Goal: Communication & Community: Answer question/provide support

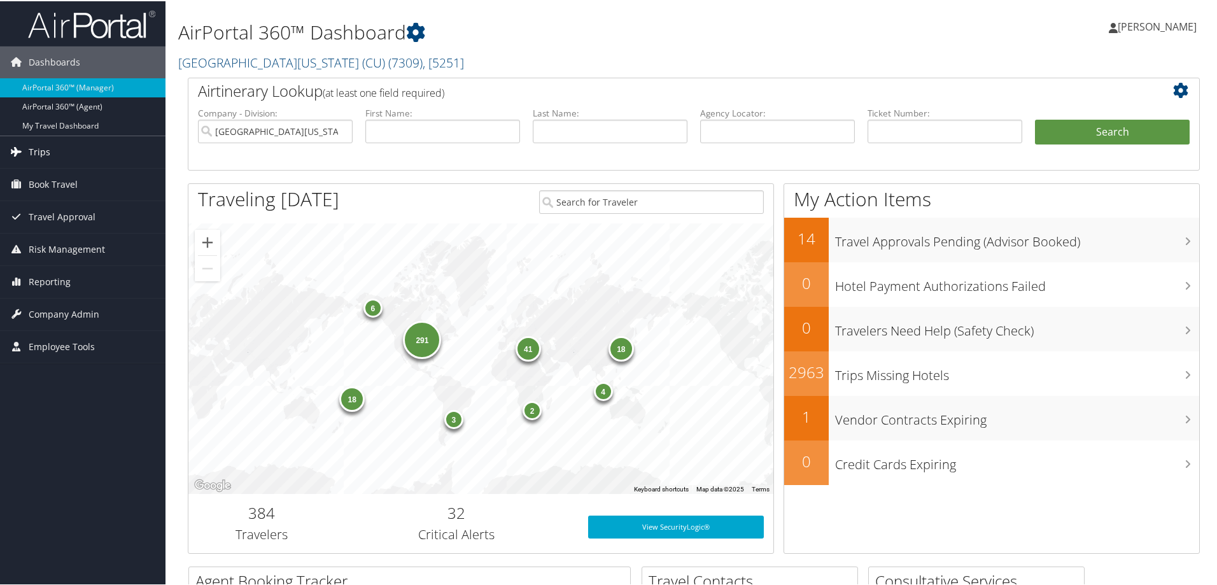
click at [31, 149] on span "Trips" at bounding box center [40, 151] width 22 height 32
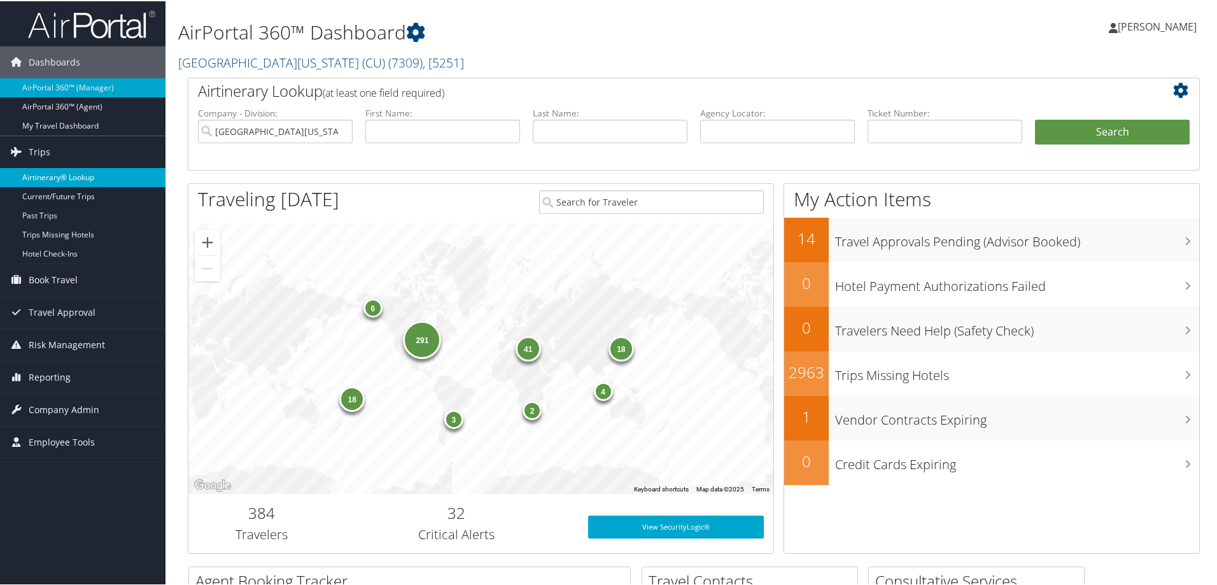
click at [45, 178] on link "Airtinerary® Lookup" at bounding box center [82, 176] width 165 height 19
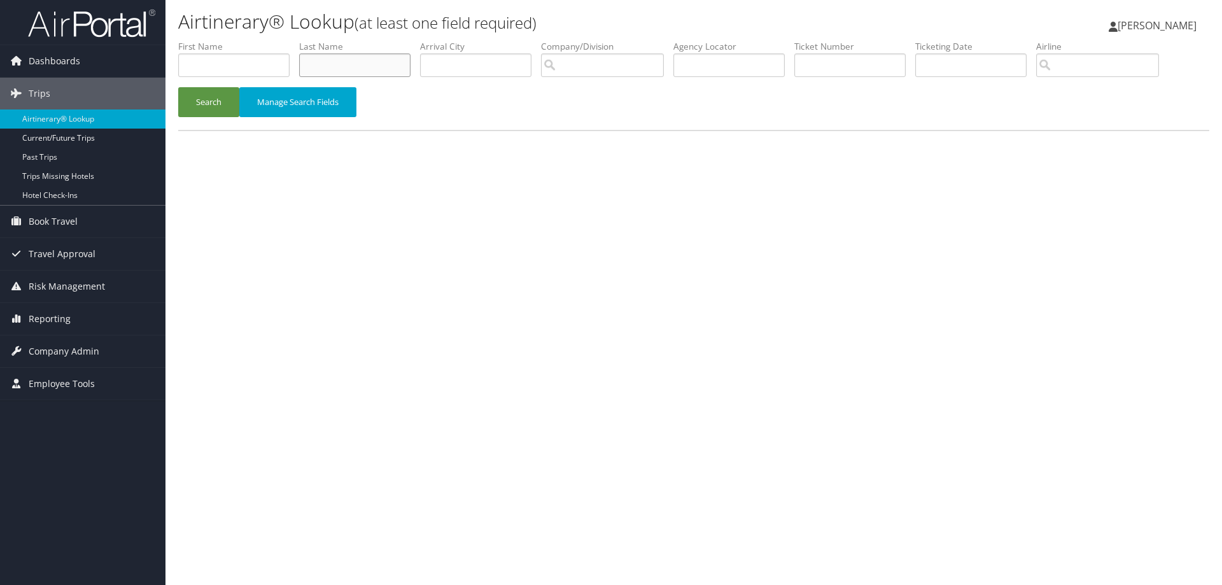
click at [325, 62] on input "text" at bounding box center [354, 65] width 111 height 24
type input "[PERSON_NAME]"
drag, startPoint x: 235, startPoint y: 70, endPoint x: 242, endPoint y: 67, distance: 6.9
click at [237, 70] on input "text" at bounding box center [233, 65] width 111 height 24
type input "[PERSON_NAME]"
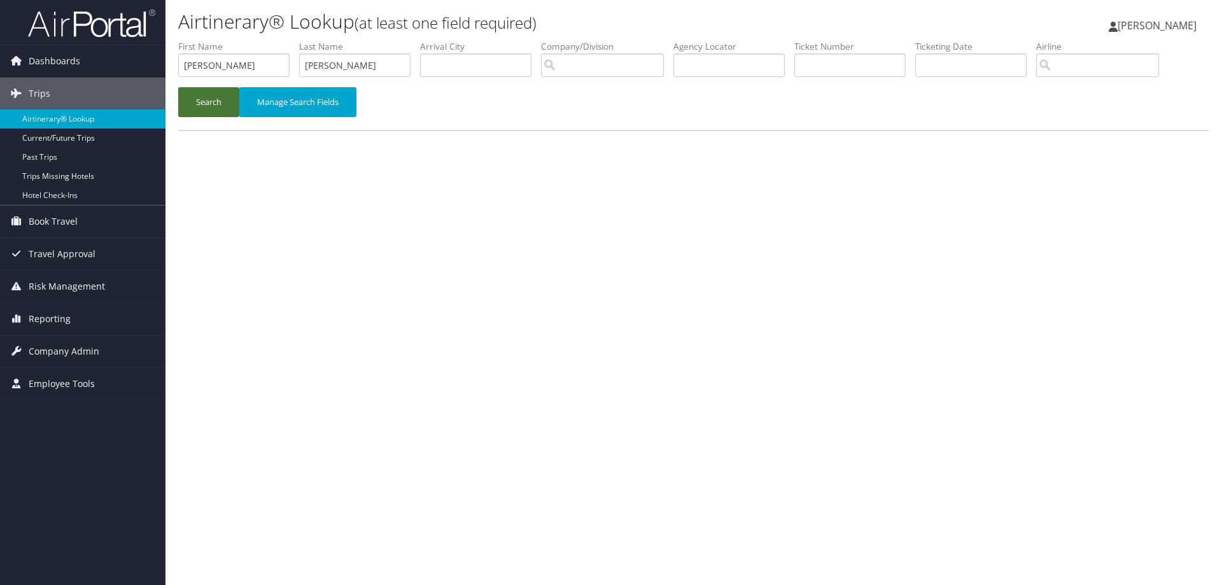
click at [204, 97] on button "Search" at bounding box center [208, 102] width 61 height 30
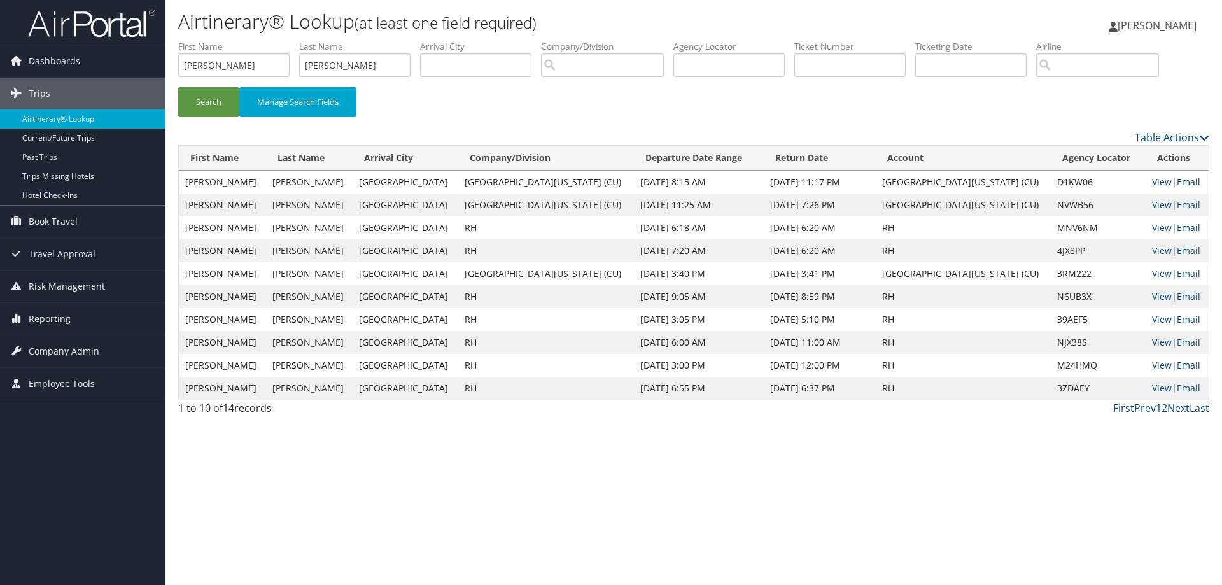
click at [1180, 183] on link "Email" at bounding box center [1188, 182] width 24 height 12
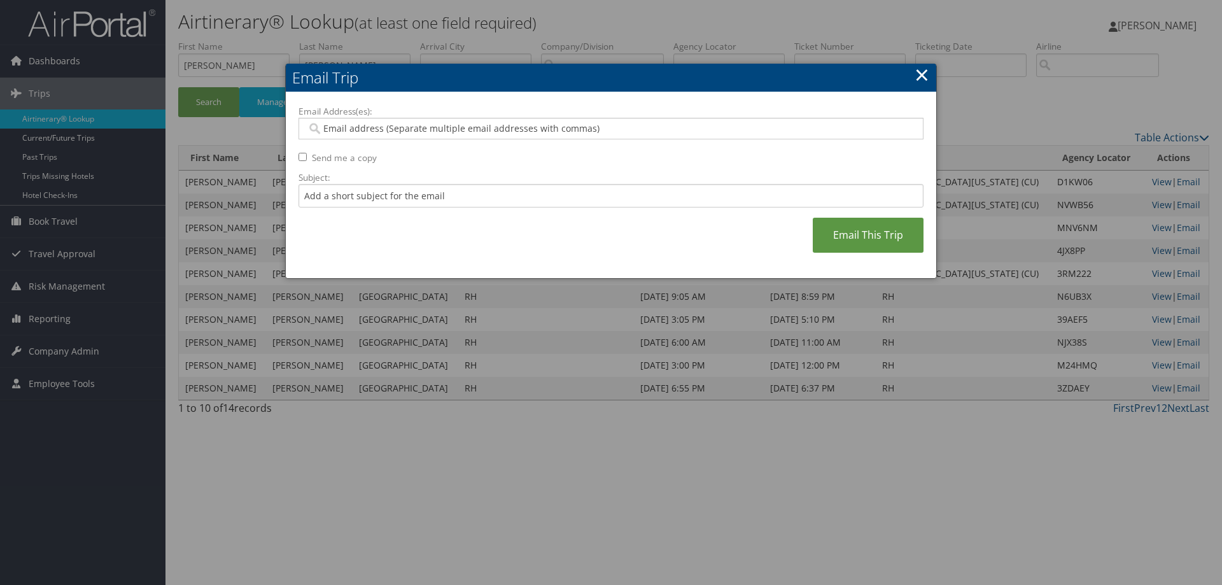
click at [405, 129] on input "Email Address(es):" at bounding box center [611, 128] width 608 height 13
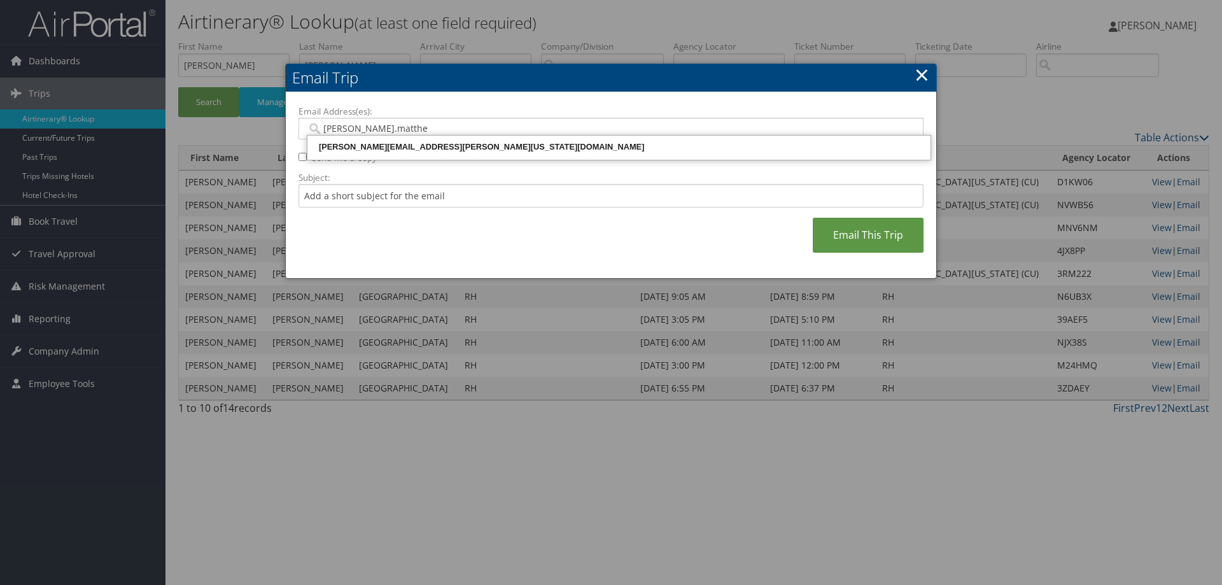
type input "[PERSON_NAME].[PERSON_NAME]"
click at [423, 146] on div "[PERSON_NAME][EMAIL_ADDRESS][PERSON_NAME][US_STATE][DOMAIN_NAME]" at bounding box center [618, 147] width 619 height 13
type input "[PERSON_NAME][EMAIL_ADDRESS][PERSON_NAME][US_STATE][DOMAIN_NAME]"
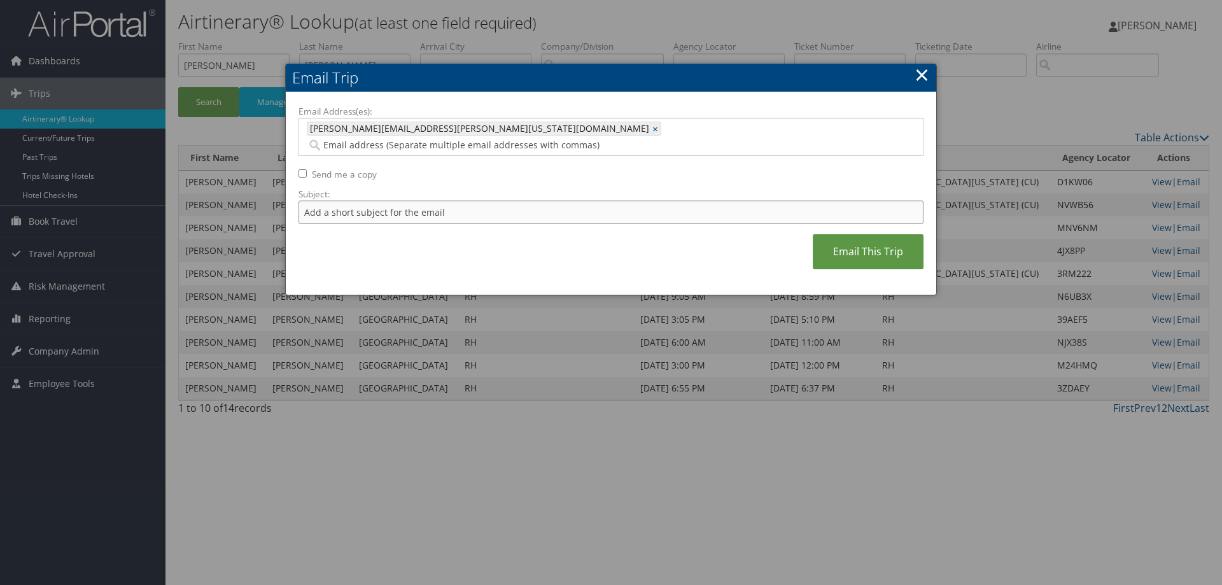
click at [438, 200] on input "Subject:" at bounding box center [610, 212] width 625 height 24
type input "[PERSON_NAME]"
click at [856, 236] on link "Email This Trip" at bounding box center [867, 251] width 111 height 35
